Goal: Task Accomplishment & Management: Manage account settings

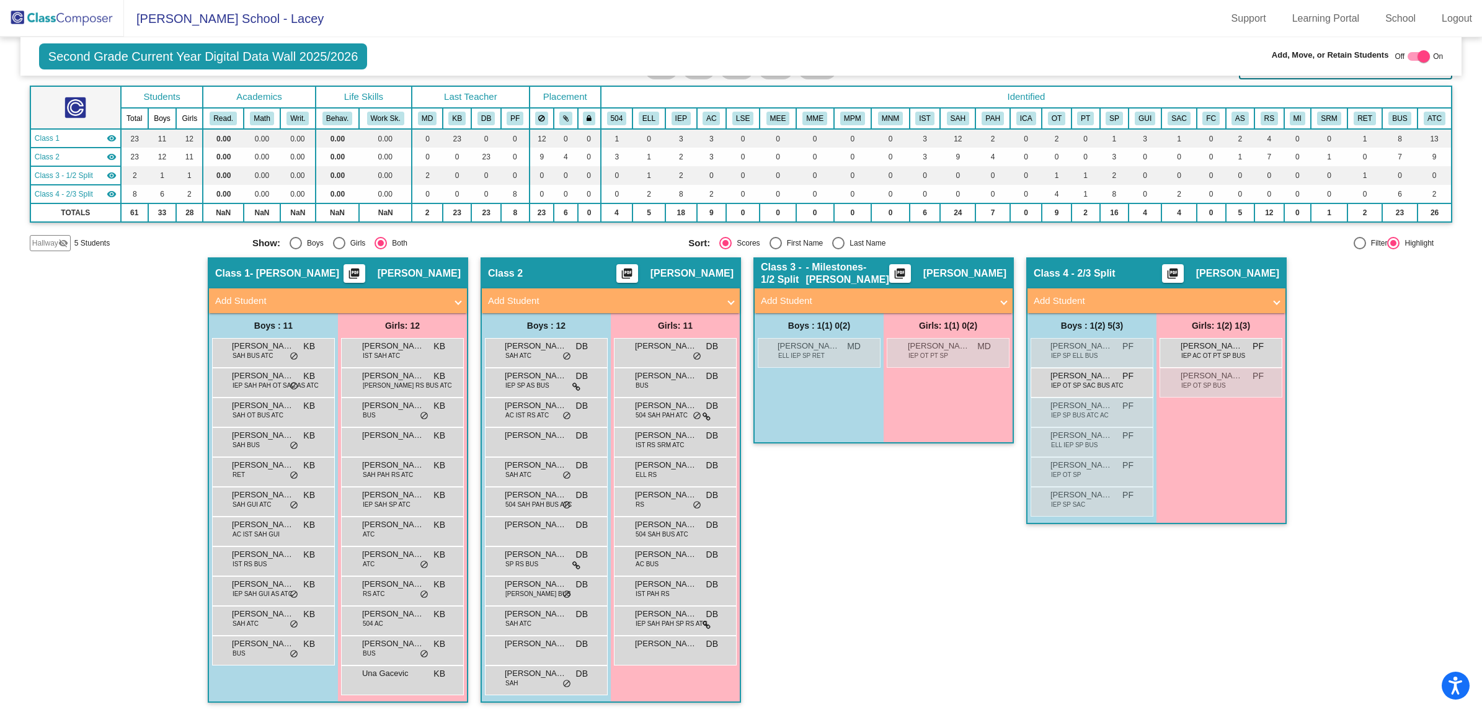
scroll to position [1, 0]
click at [42, 16] on img at bounding box center [62, 18] width 124 height 37
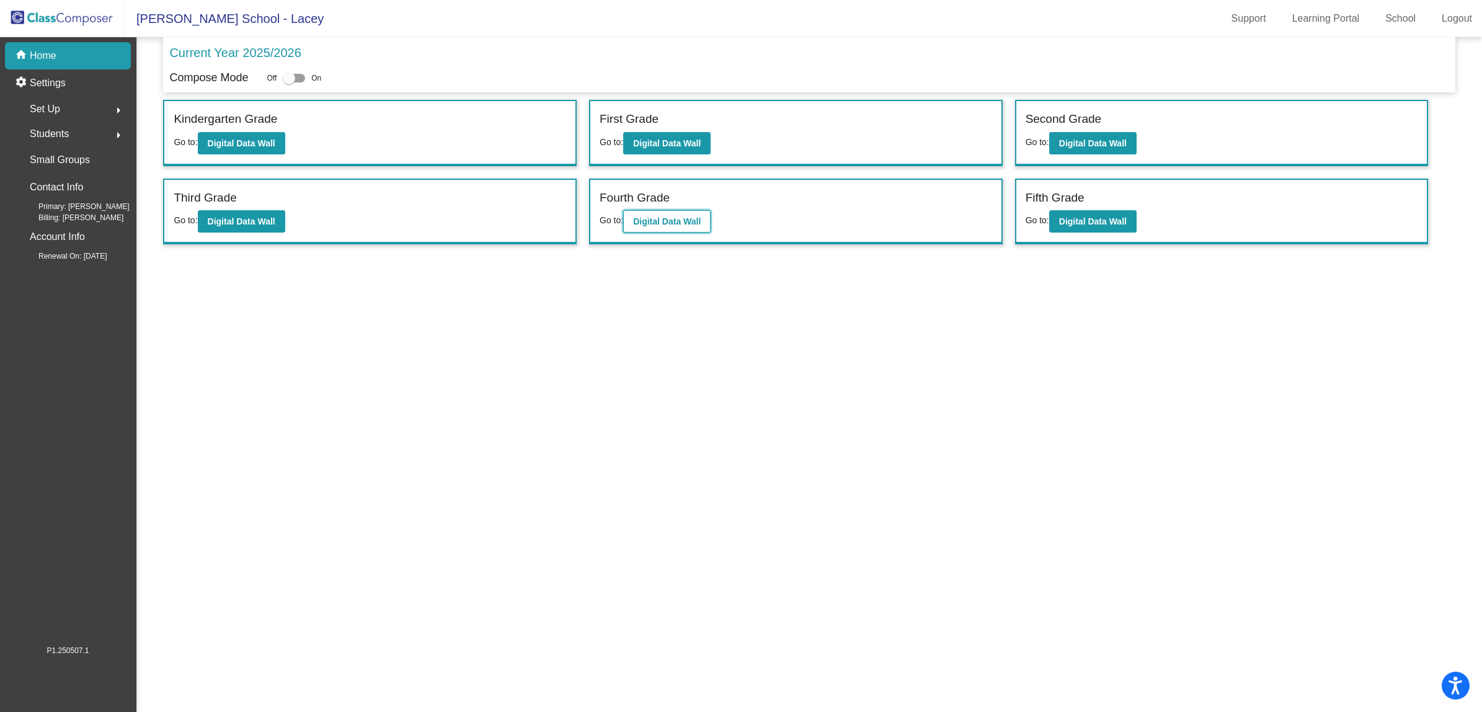
click at [698, 216] on b "Digital Data Wall" at bounding box center [667, 221] width 68 height 10
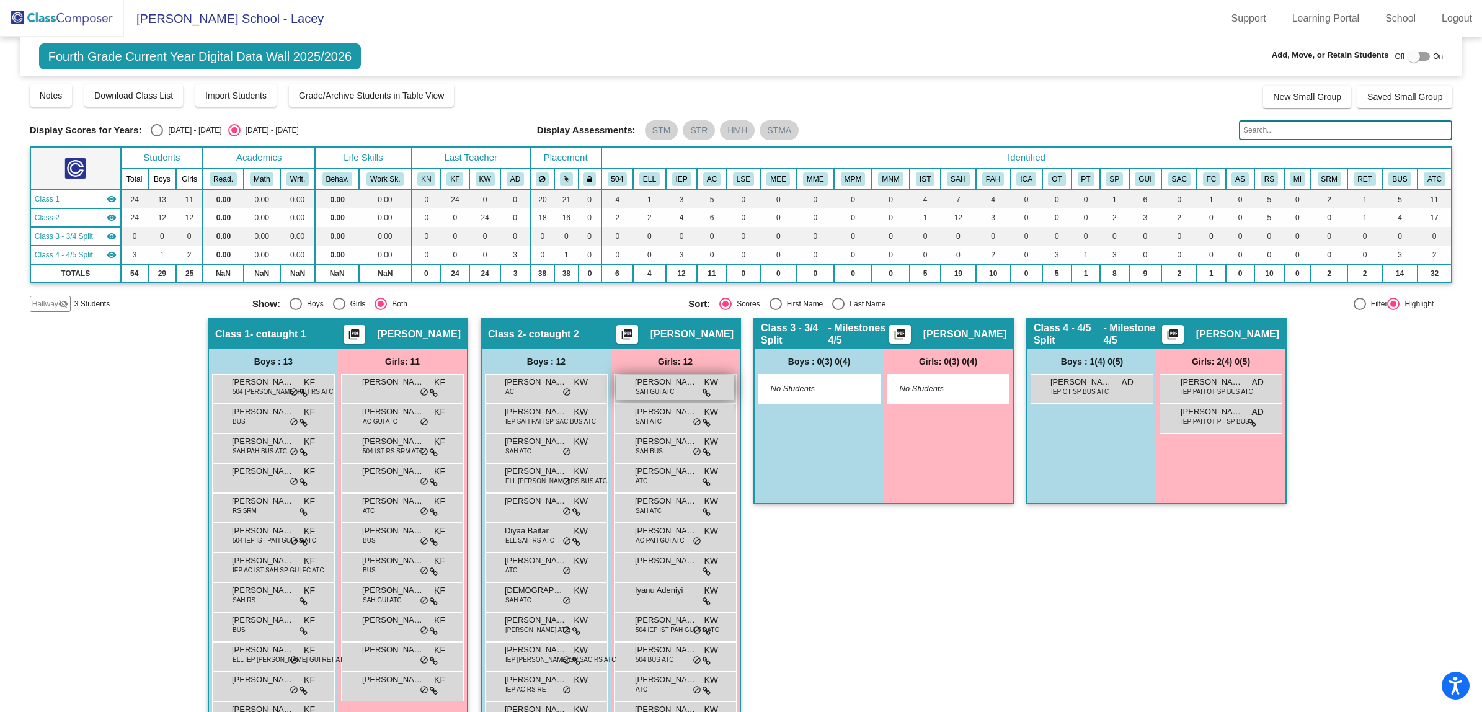
scroll to position [66, 0]
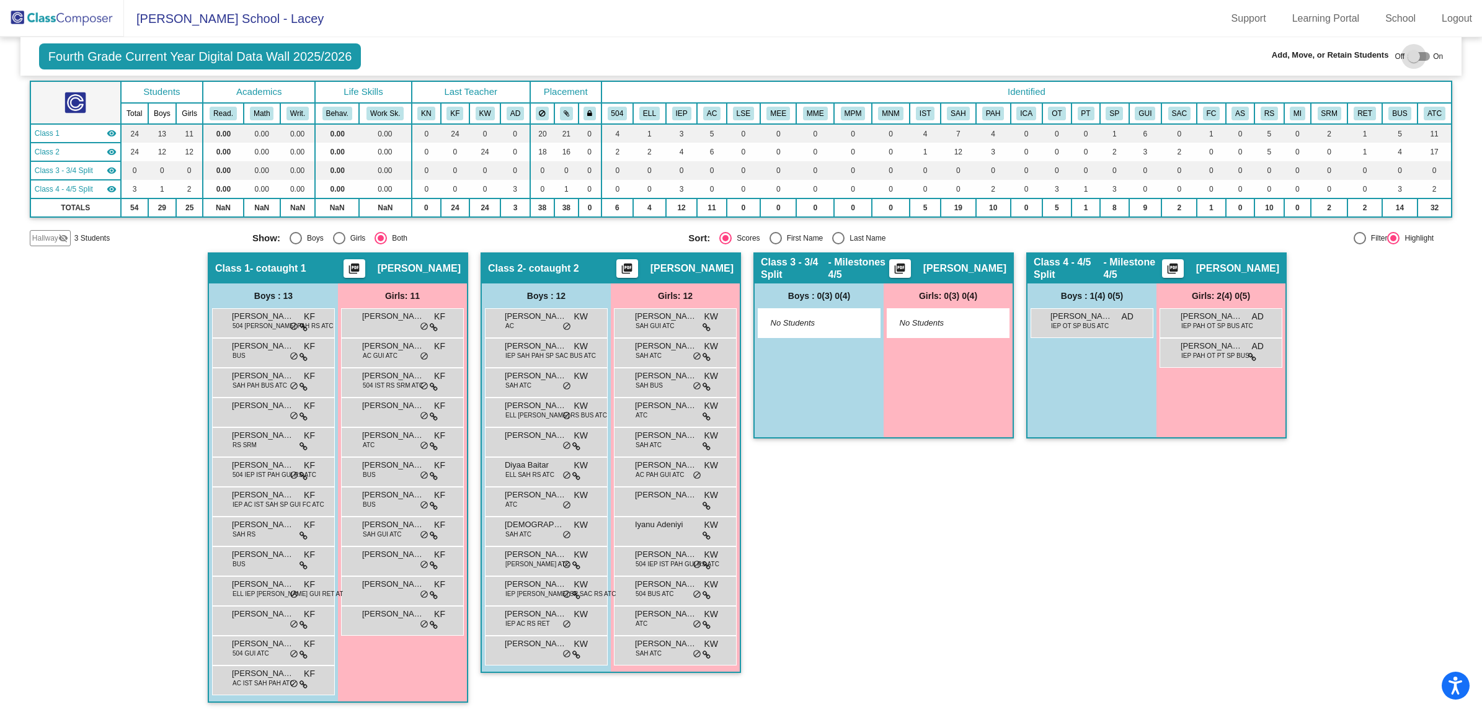
click at [1422, 54] on div at bounding box center [1419, 56] width 22 height 9
checkbox input "true"
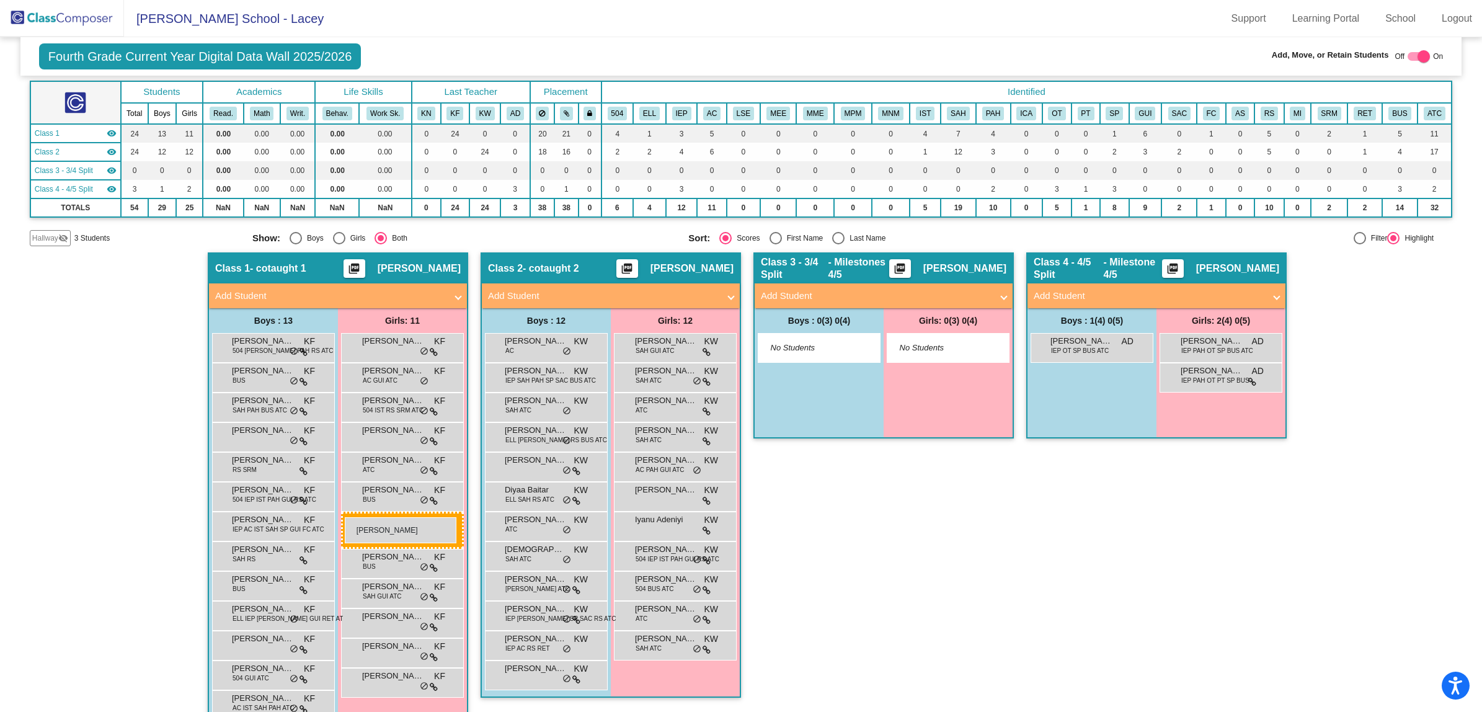
drag, startPoint x: 652, startPoint y: 399, endPoint x: 345, endPoint y: 517, distance: 329.4
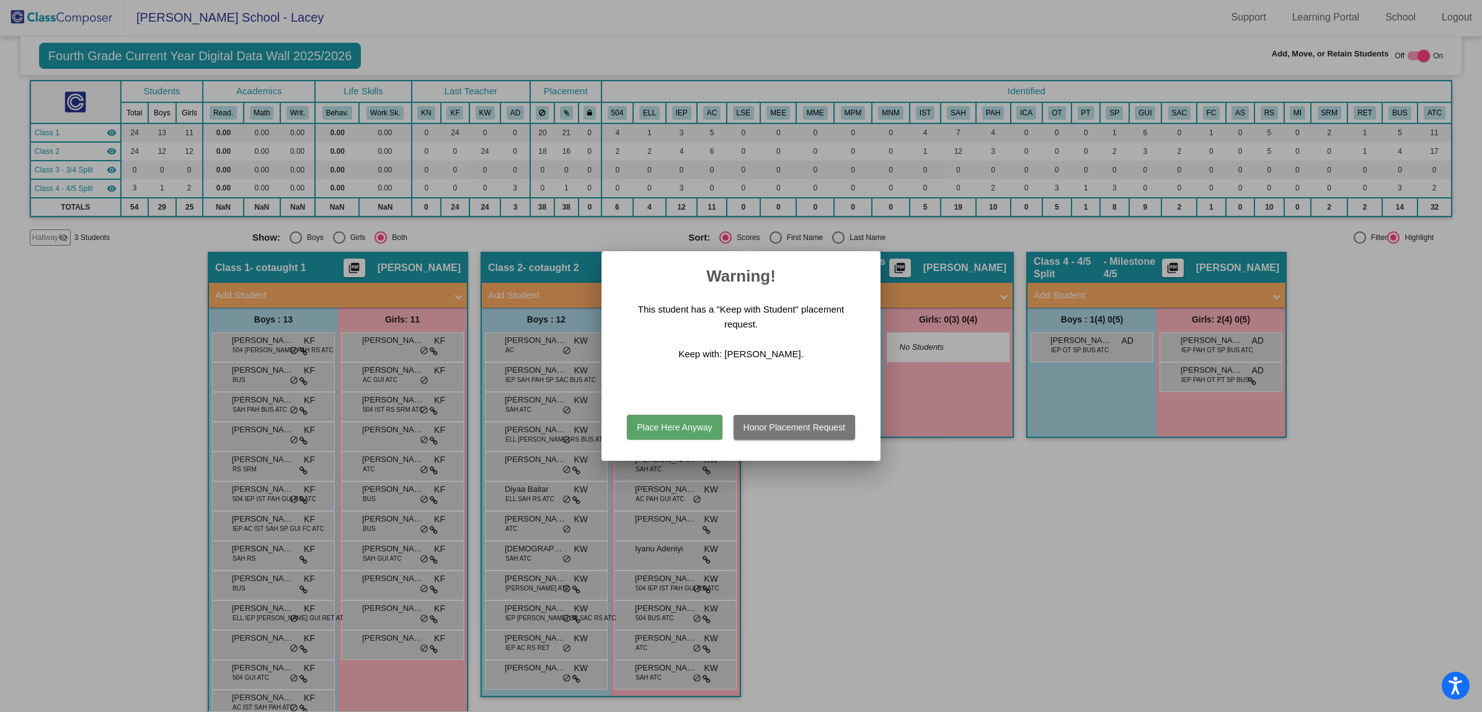
click at [828, 428] on button "Honor Placement Request" at bounding box center [795, 427] width 122 height 25
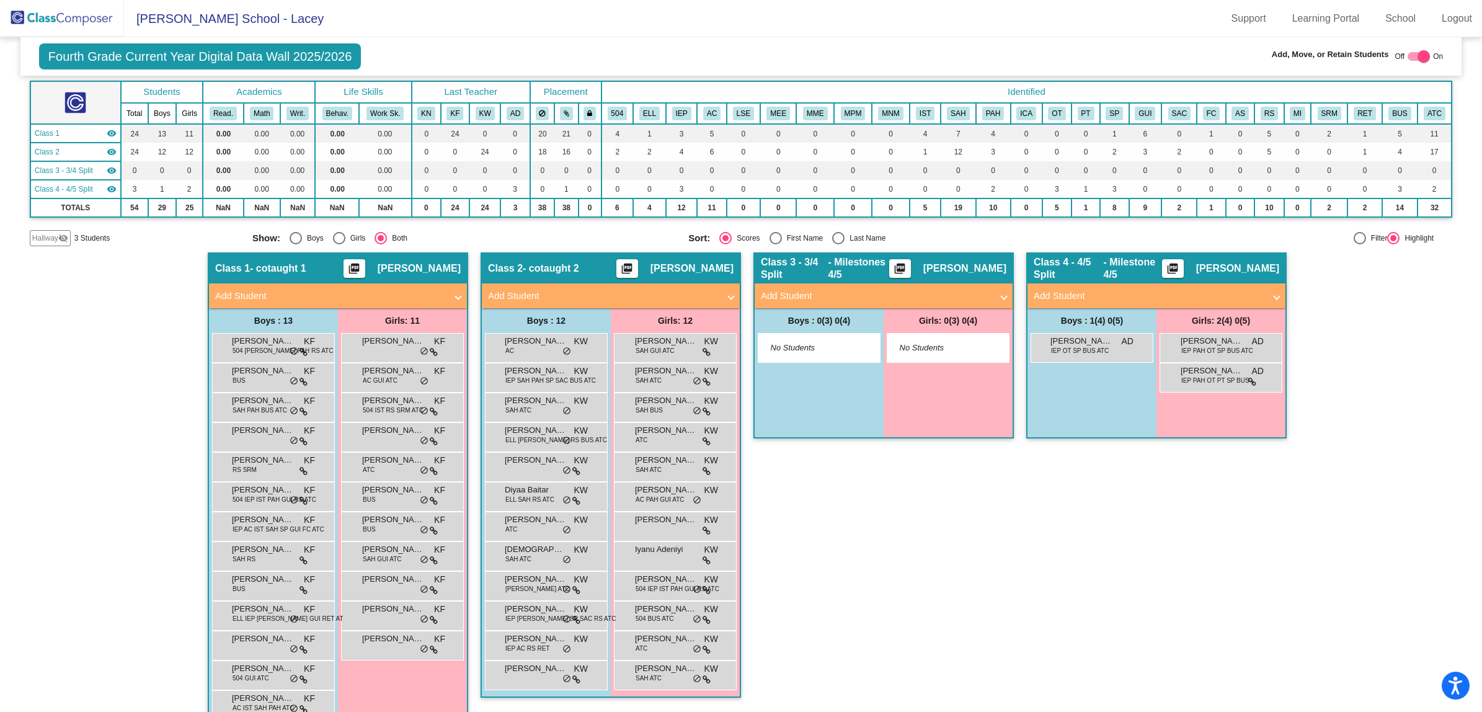
scroll to position [1, 0]
click at [649, 603] on span "[PERSON_NAME]" at bounding box center [666, 609] width 62 height 12
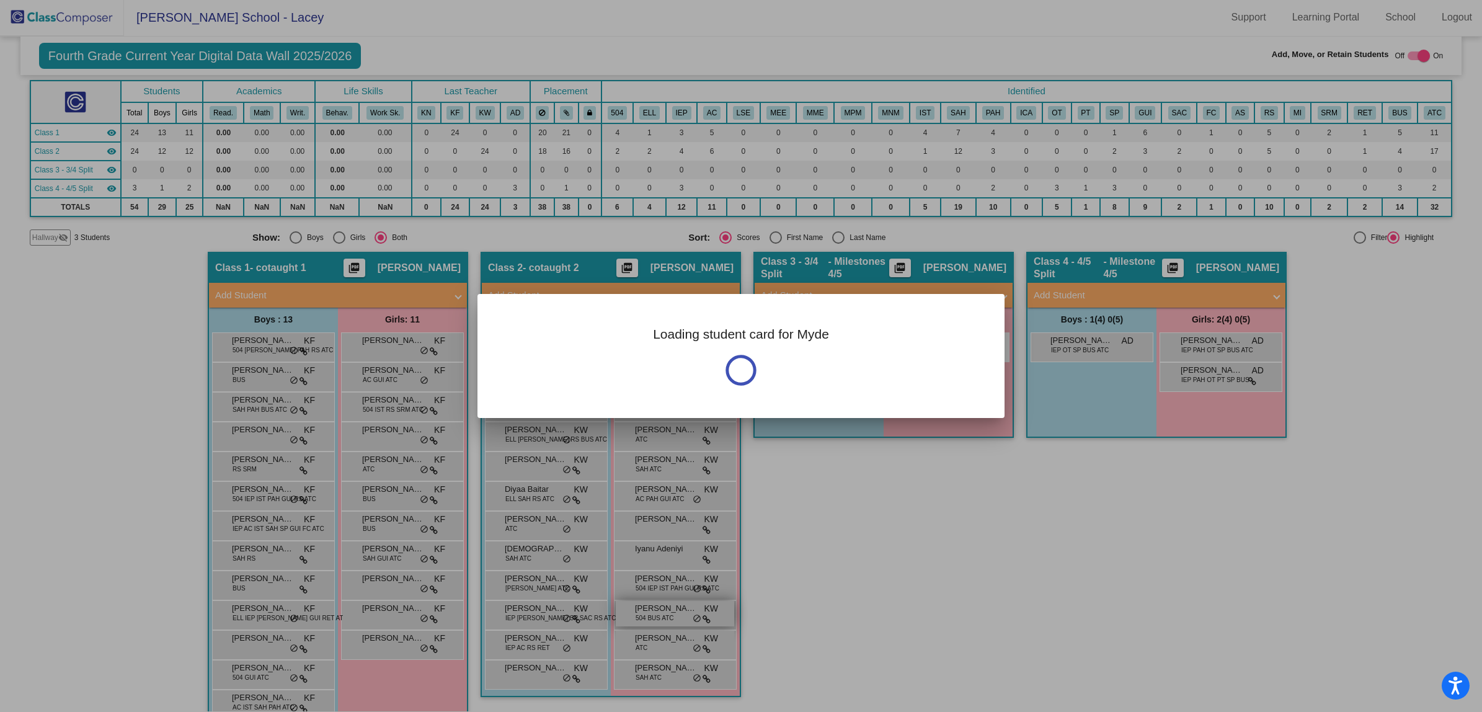
scroll to position [0, 0]
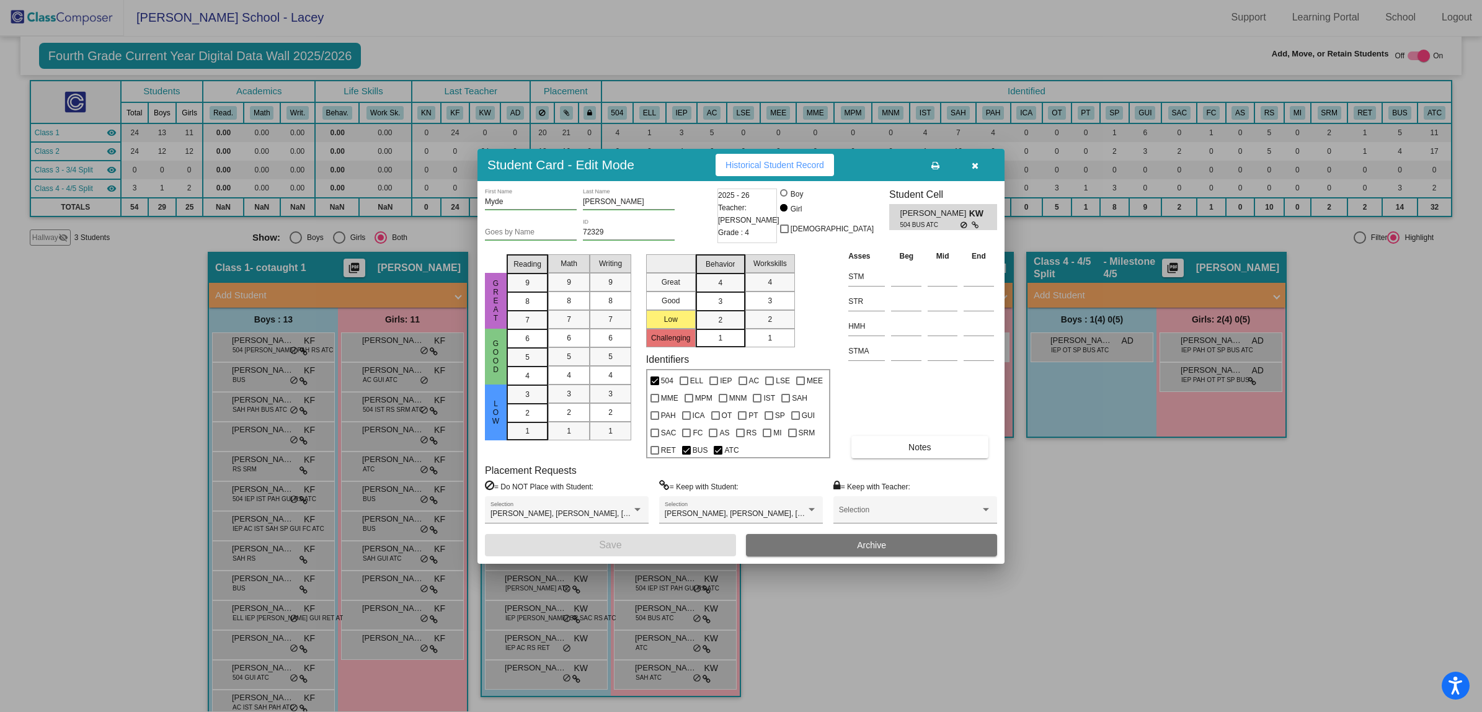
click at [976, 162] on icon "button" at bounding box center [975, 165] width 7 height 9
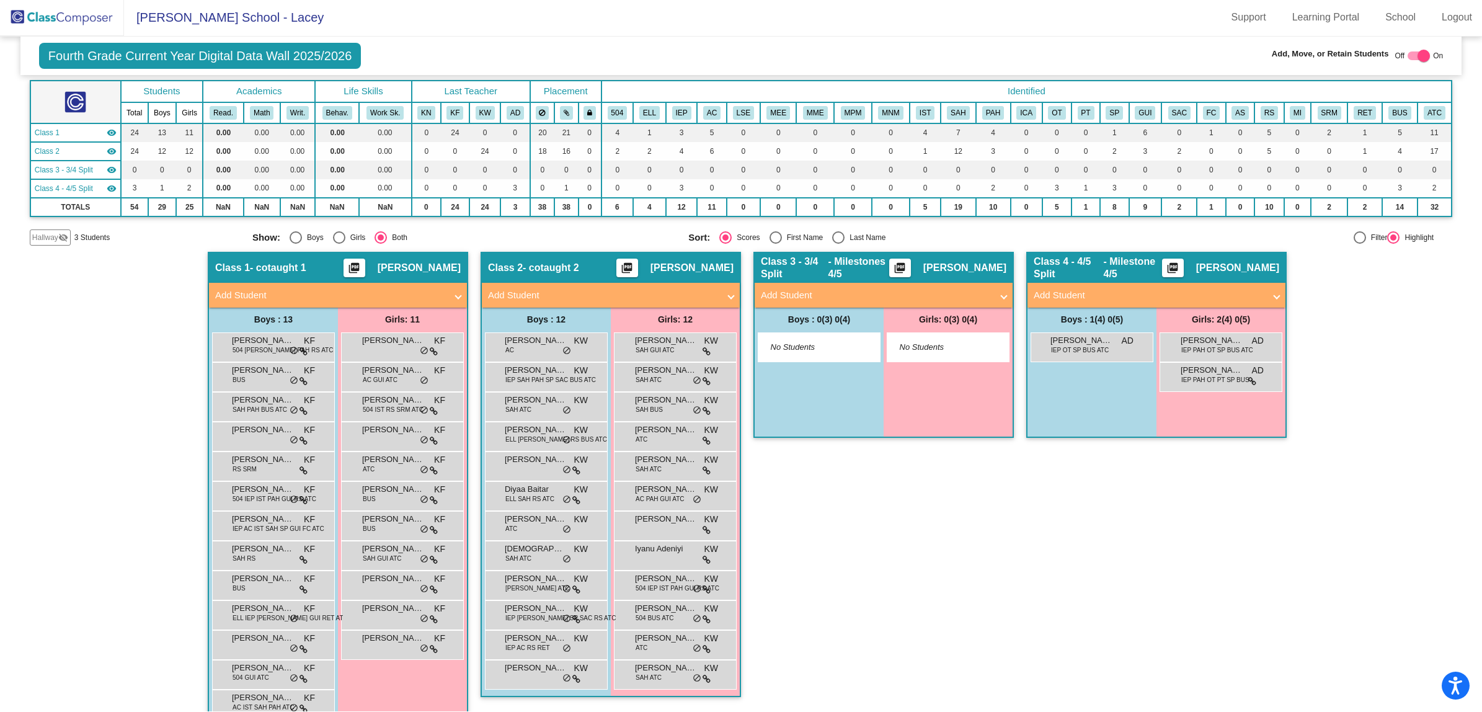
scroll to position [1, 0]
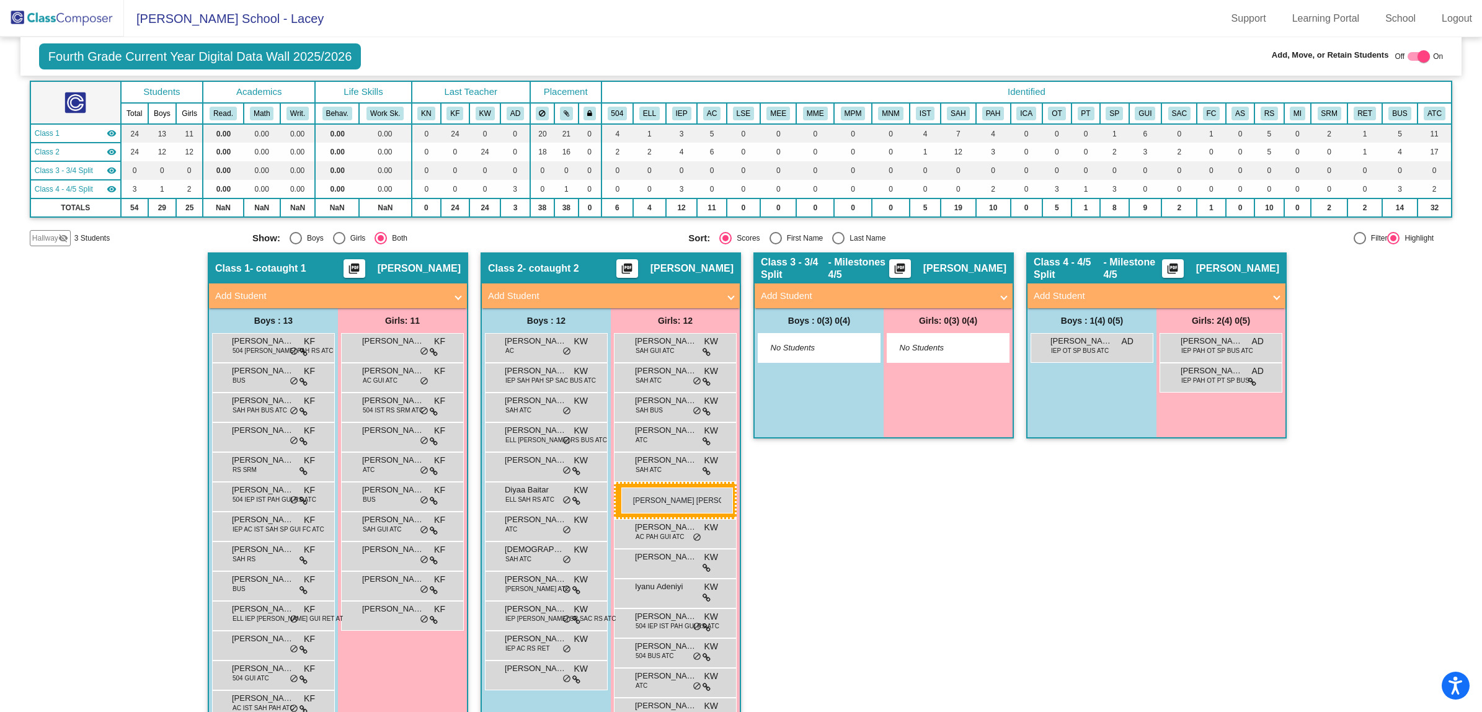
drag, startPoint x: 374, startPoint y: 522, endPoint x: 621, endPoint y: 487, distance: 249.9
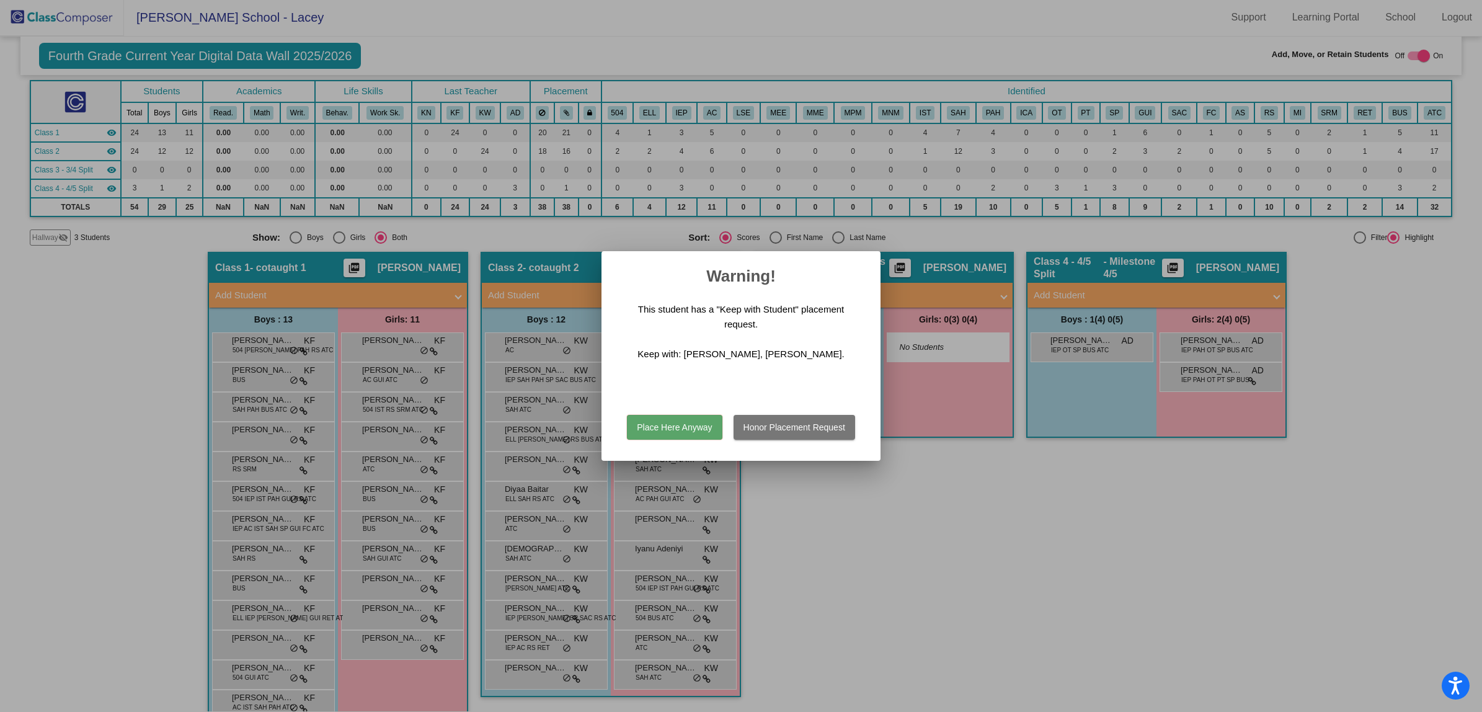
scroll to position [0, 0]
click at [664, 428] on button "Place Here Anyway" at bounding box center [674, 427] width 95 height 25
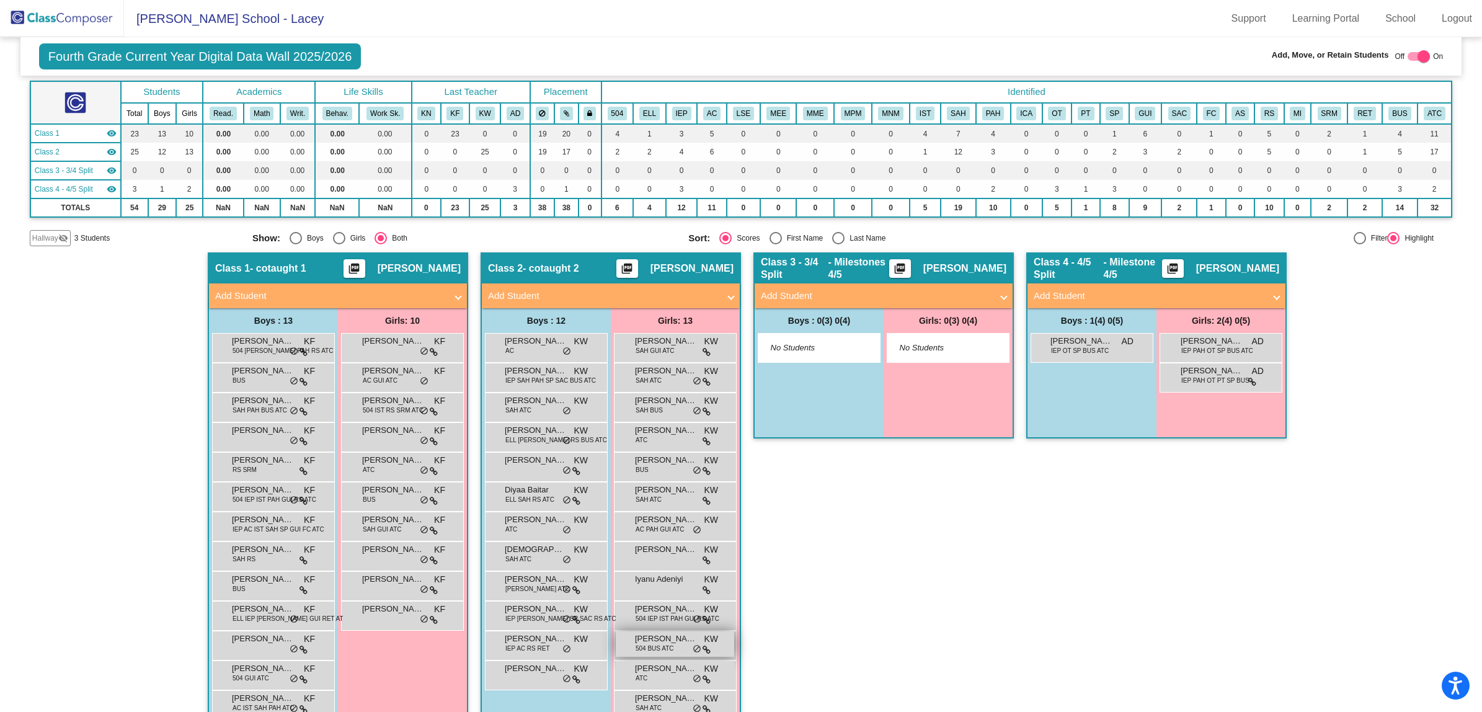
scroll to position [91, 0]
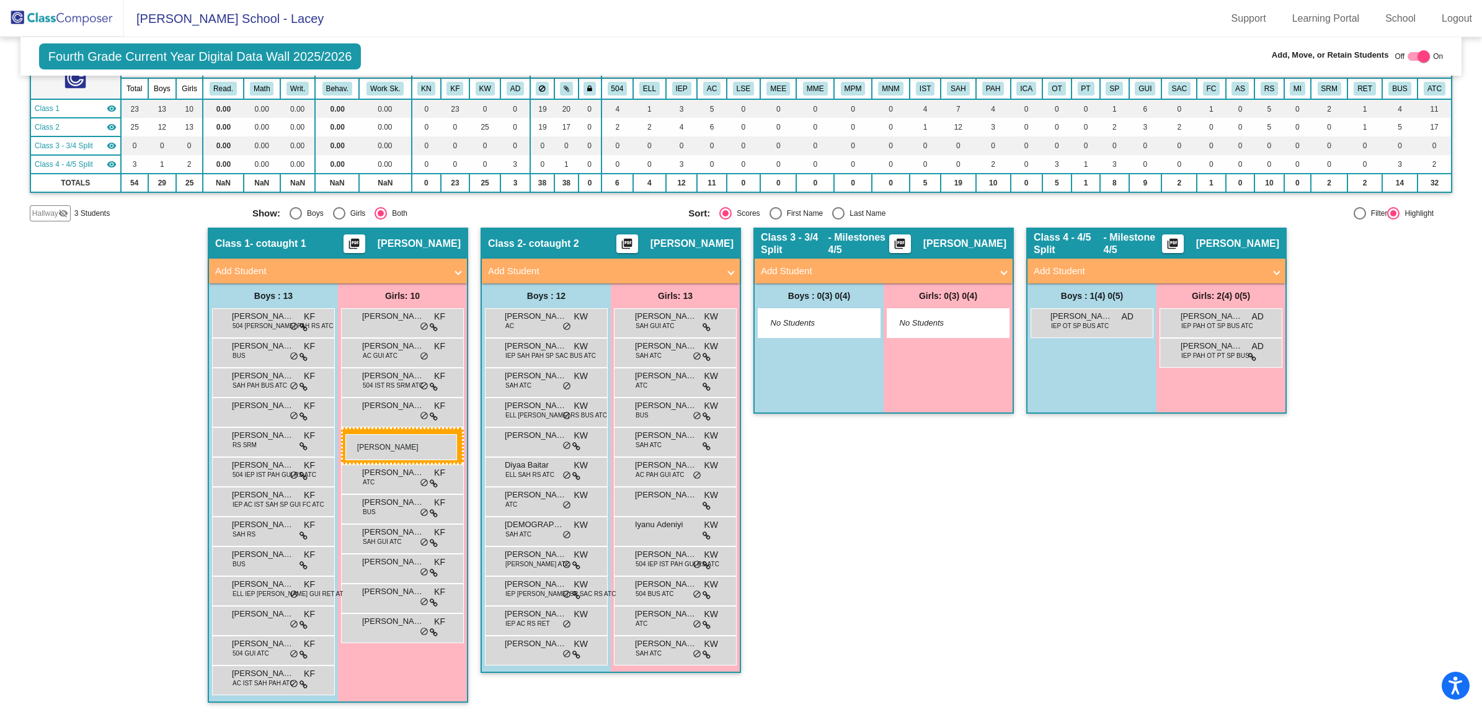
drag, startPoint x: 662, startPoint y: 374, endPoint x: 345, endPoint y: 434, distance: 322.0
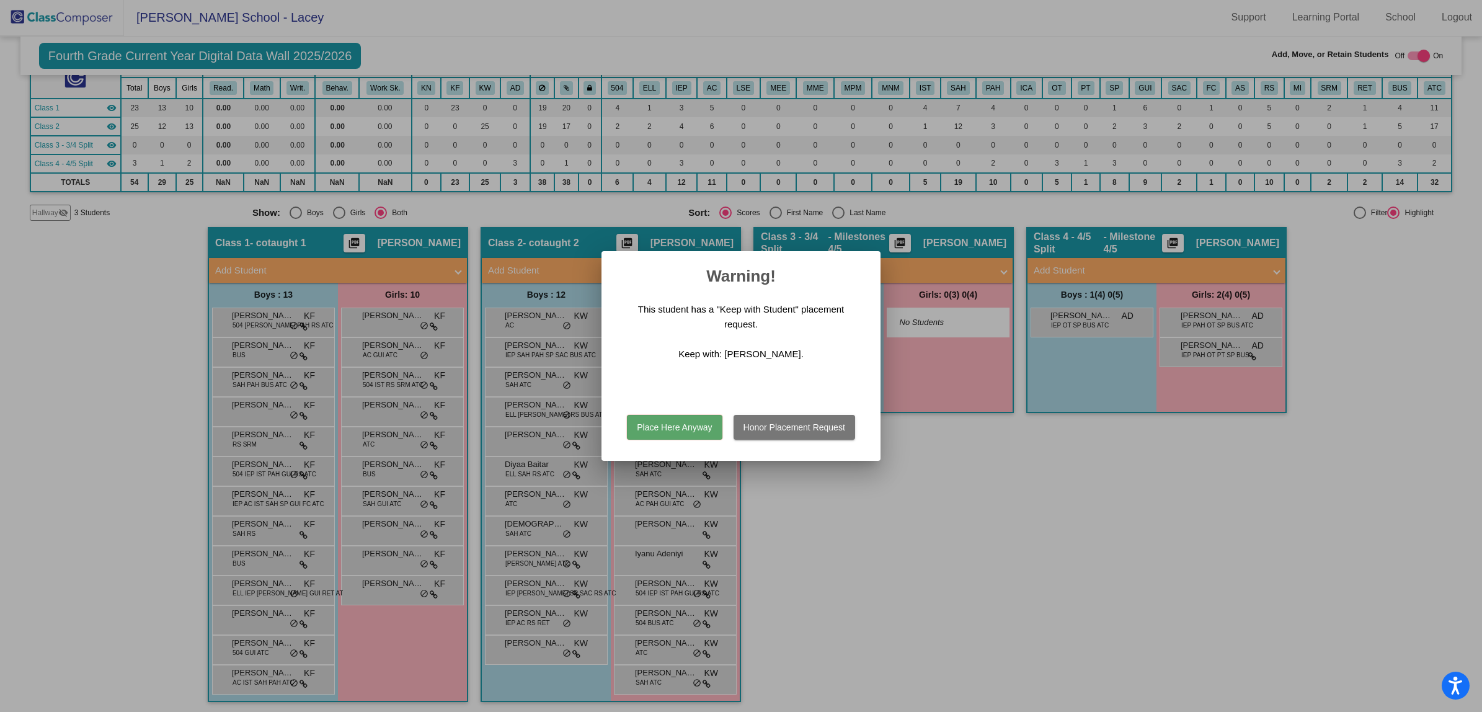
scroll to position [0, 0]
click at [693, 428] on button "Place Here Anyway" at bounding box center [674, 427] width 95 height 25
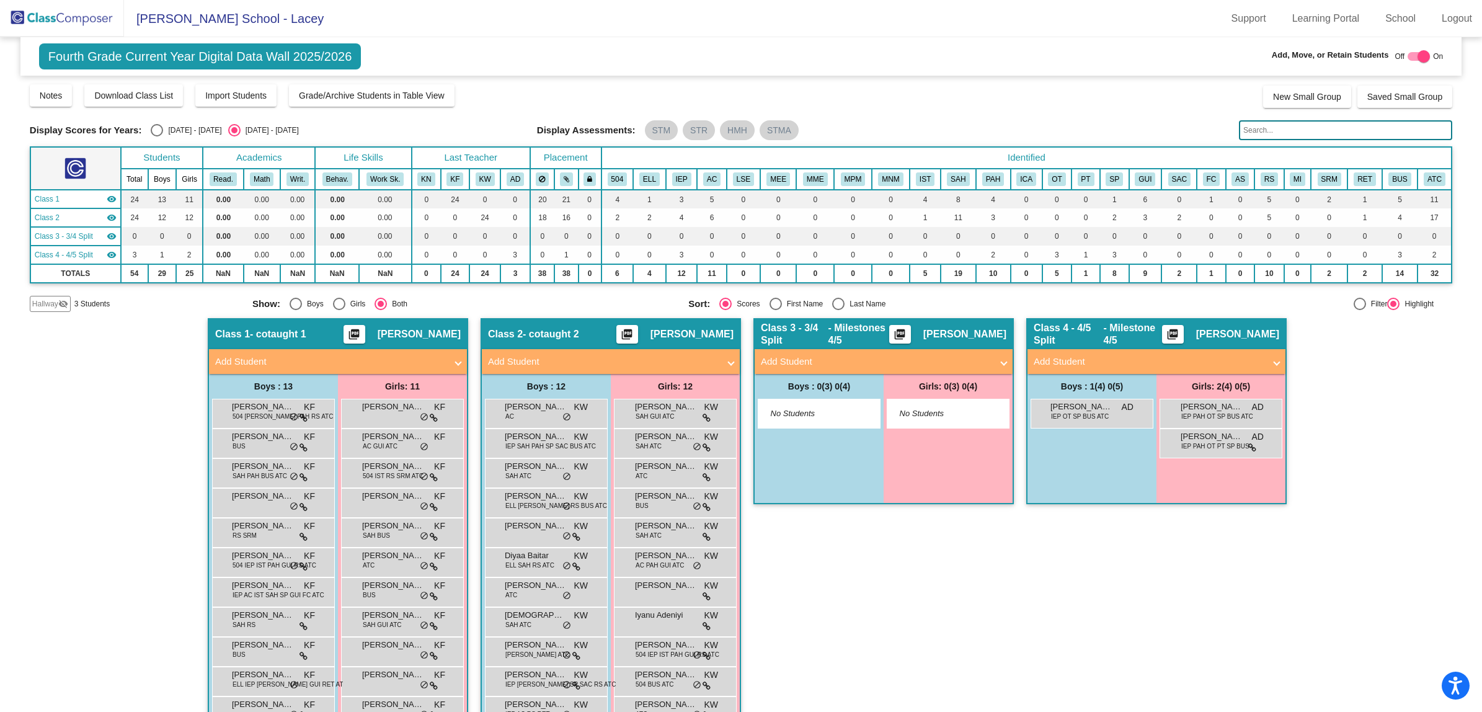
click at [87, 14] on img at bounding box center [62, 18] width 124 height 37
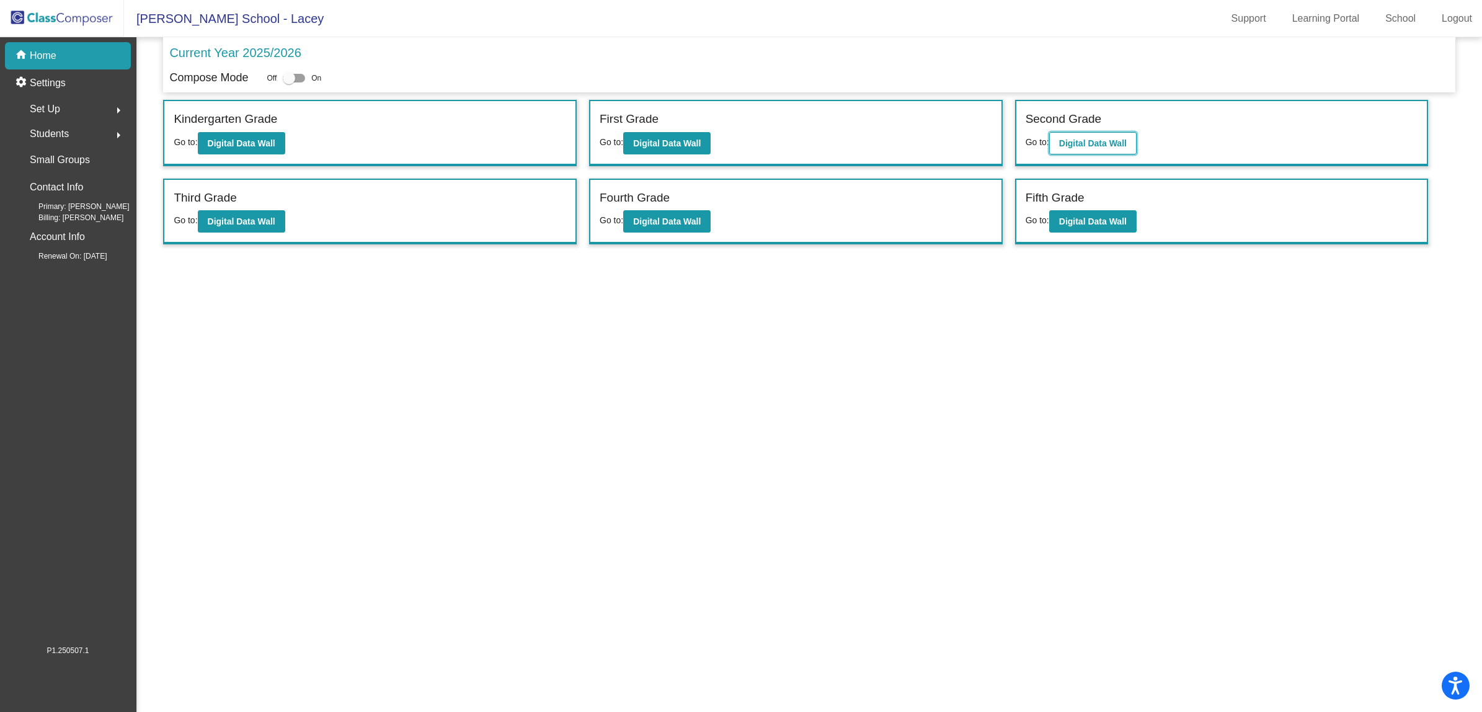
click at [1070, 138] on b "Digital Data Wall" at bounding box center [1093, 143] width 68 height 10
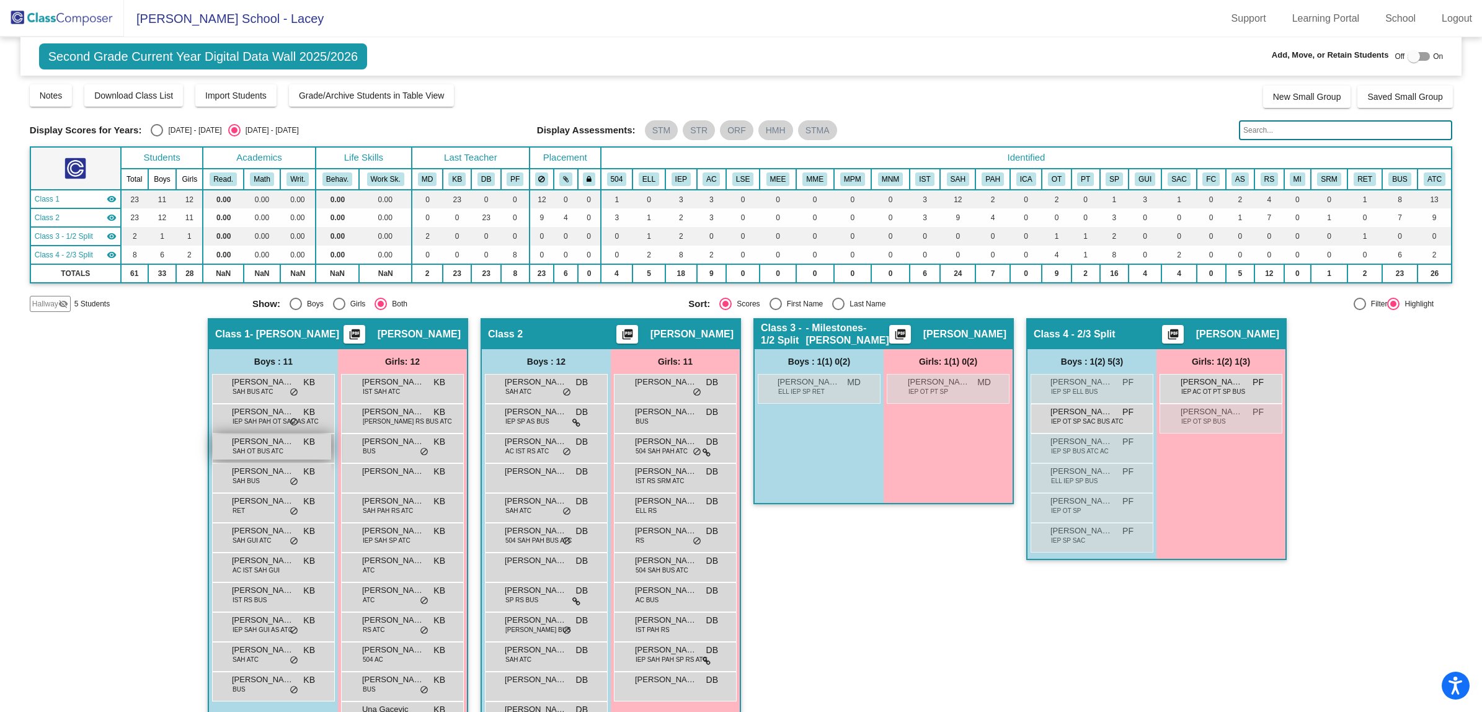
scroll to position [36, 0]
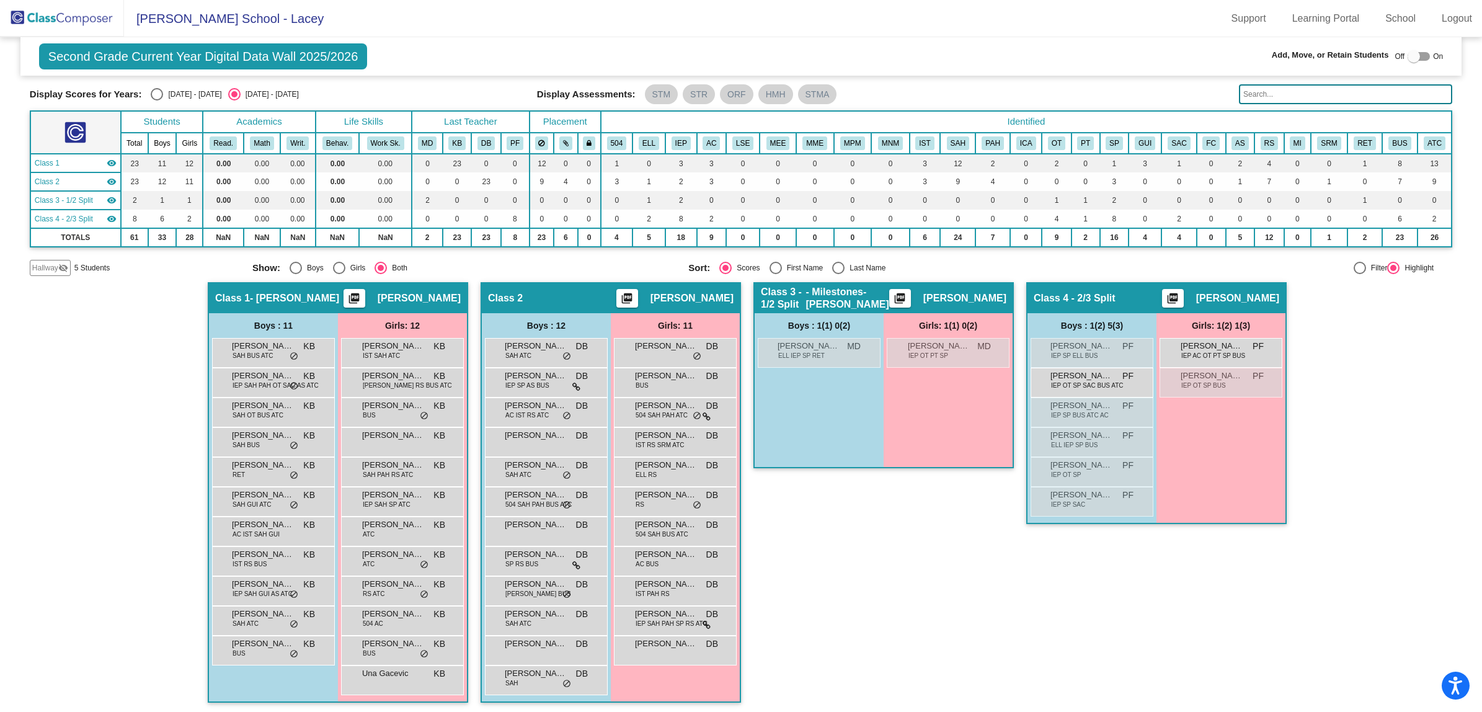
click at [66, 20] on img at bounding box center [62, 18] width 124 height 37
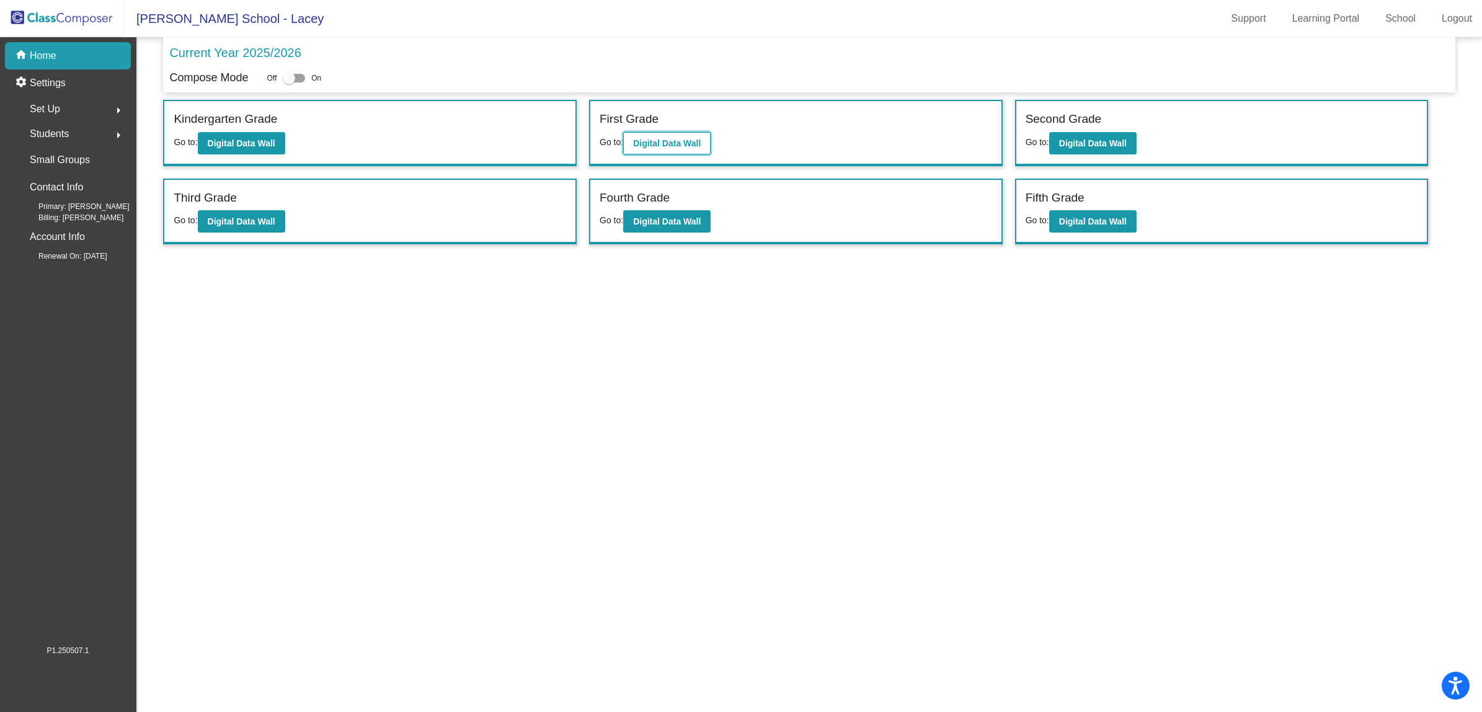
click at [673, 132] on button "Digital Data Wall" at bounding box center [666, 143] width 87 height 22
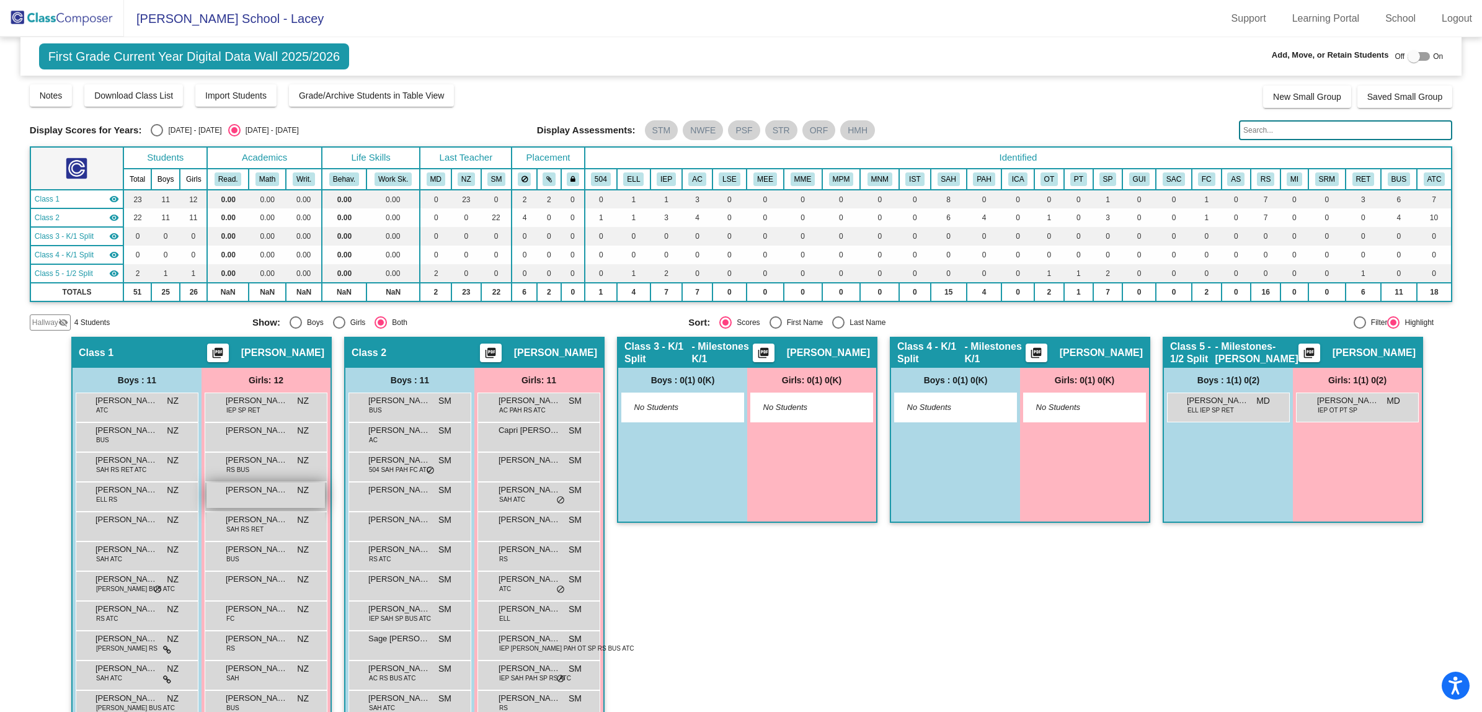
scroll to position [55, 0]
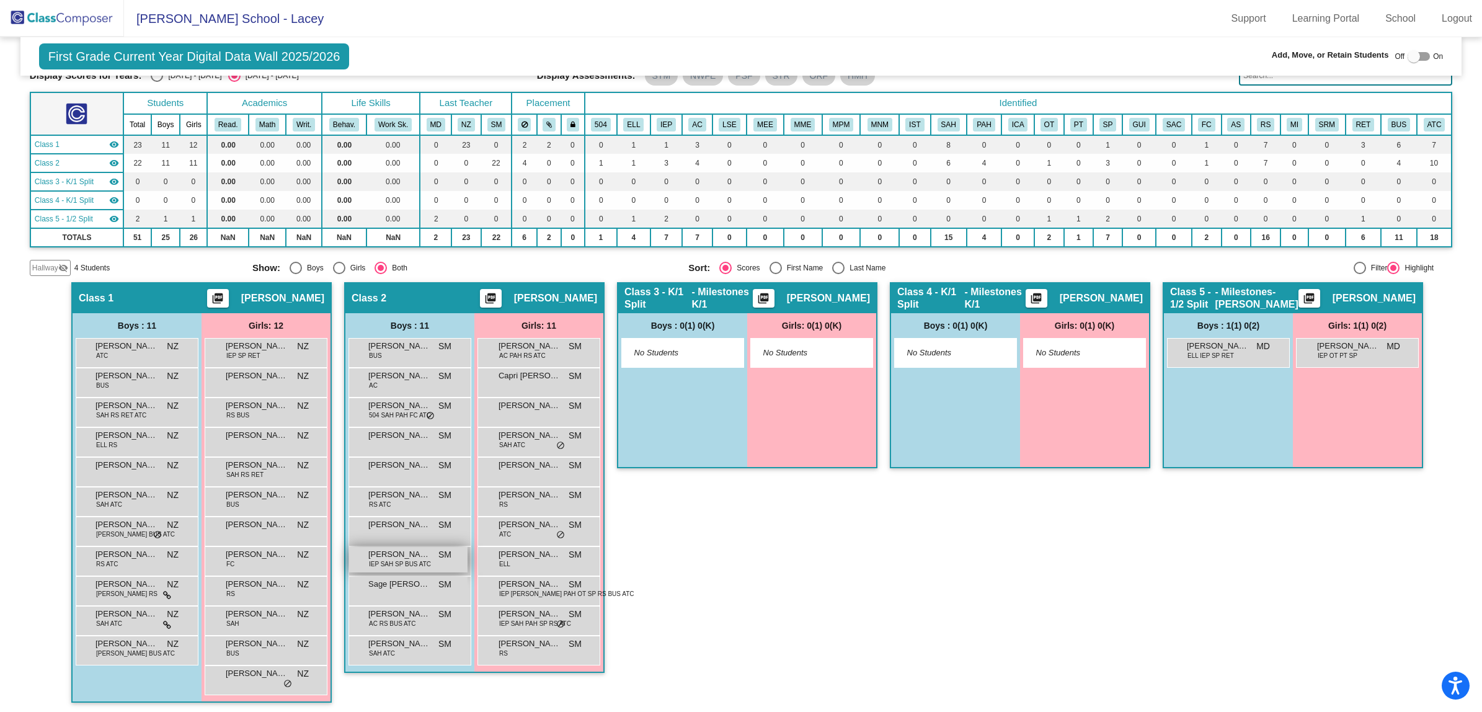
click at [374, 554] on span "[PERSON_NAME]" at bounding box center [399, 554] width 62 height 12
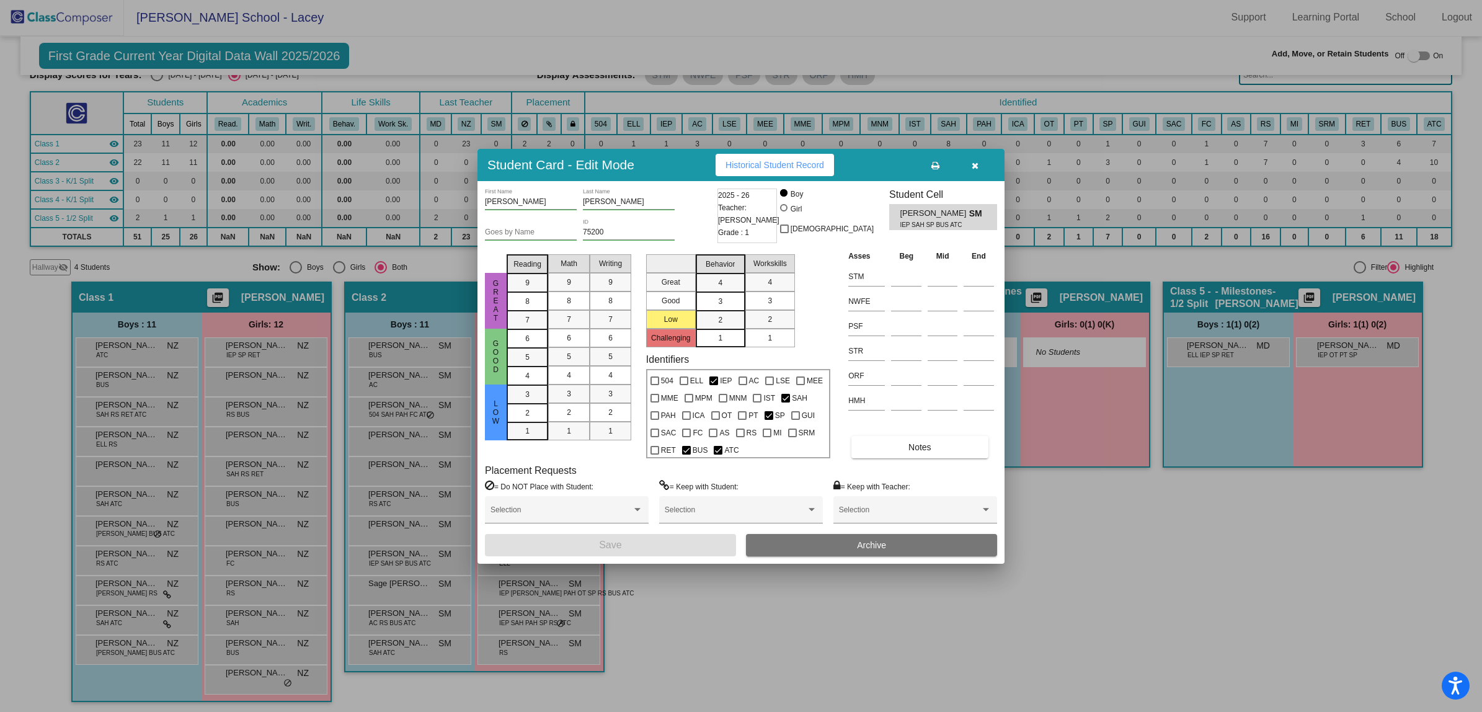
click at [871, 535] on button "Archive" at bounding box center [871, 545] width 251 height 22
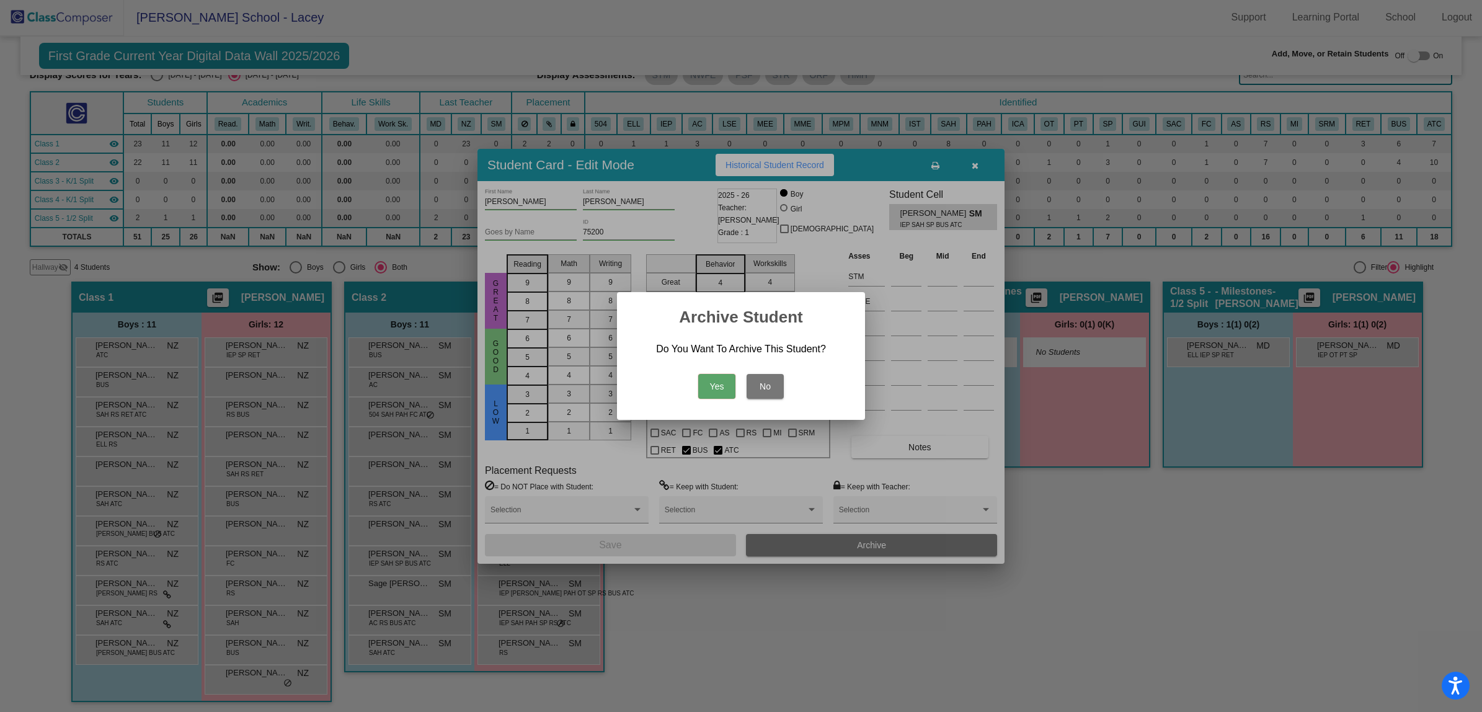
click at [721, 386] on button "Yes" at bounding box center [716, 386] width 37 height 25
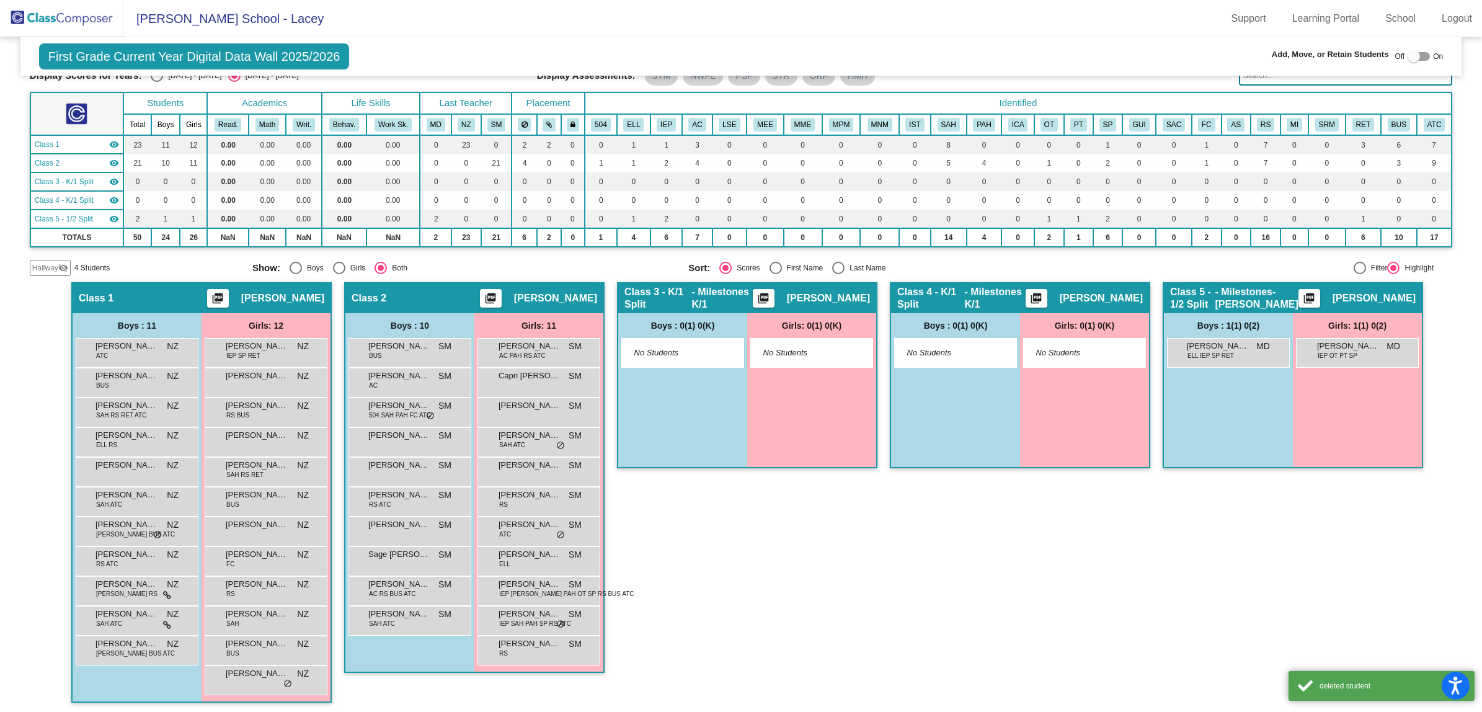
scroll to position [1, 0]
